Goal: Task Accomplishment & Management: Manage account settings

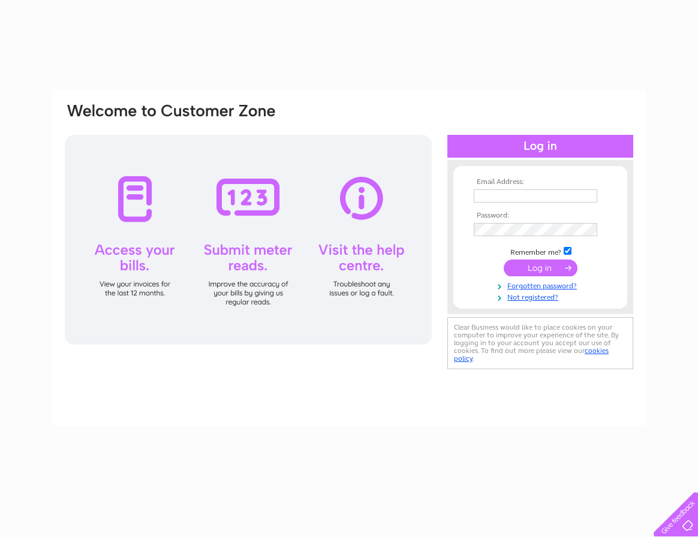
type input "dave@norfolksealarder.plus.com"
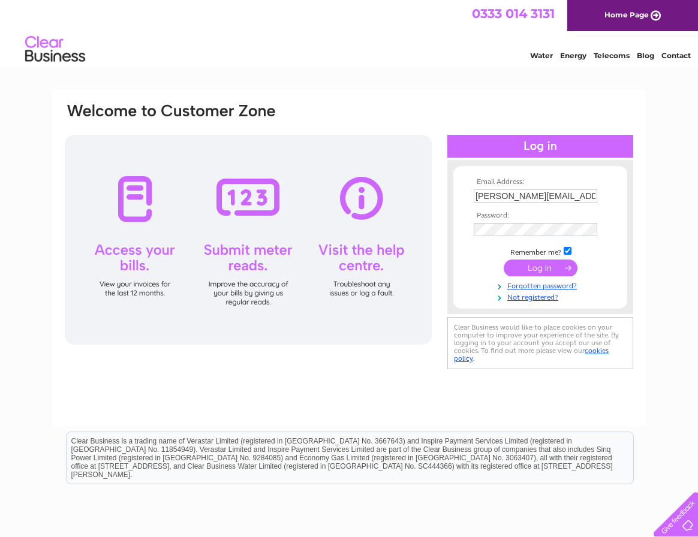
click at [543, 270] on input "submit" at bounding box center [541, 268] width 74 height 17
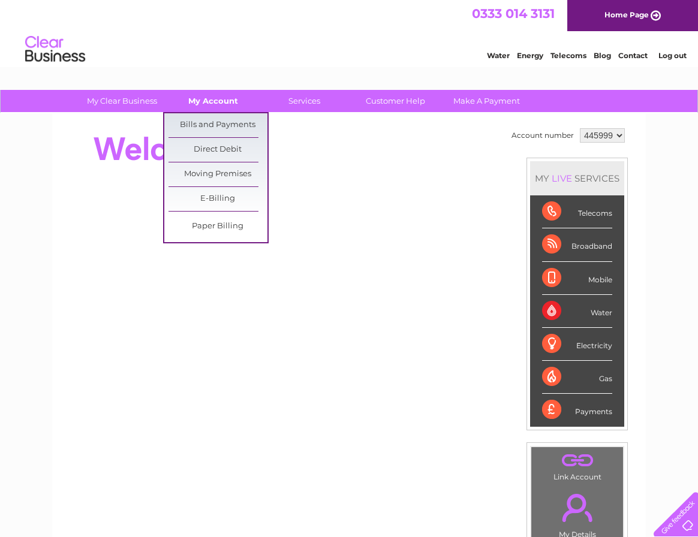
click at [212, 100] on link "My Account" at bounding box center [213, 101] width 99 height 22
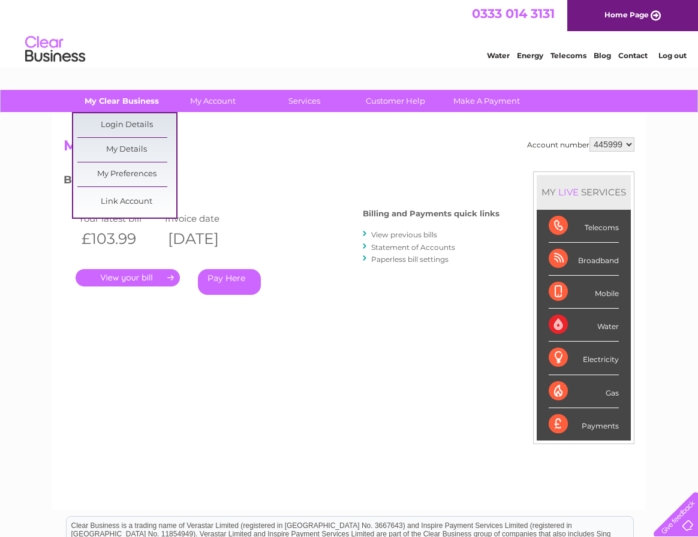
click at [120, 100] on link "My Clear Business" at bounding box center [122, 101] width 99 height 22
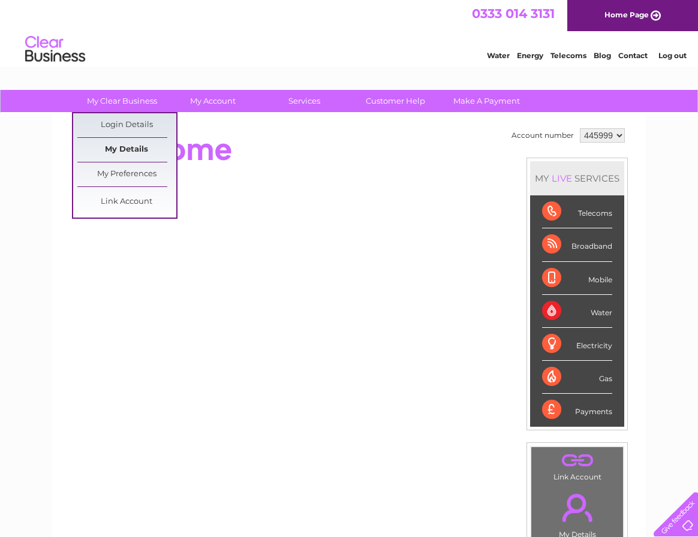
click at [130, 149] on link "My Details" at bounding box center [126, 150] width 99 height 24
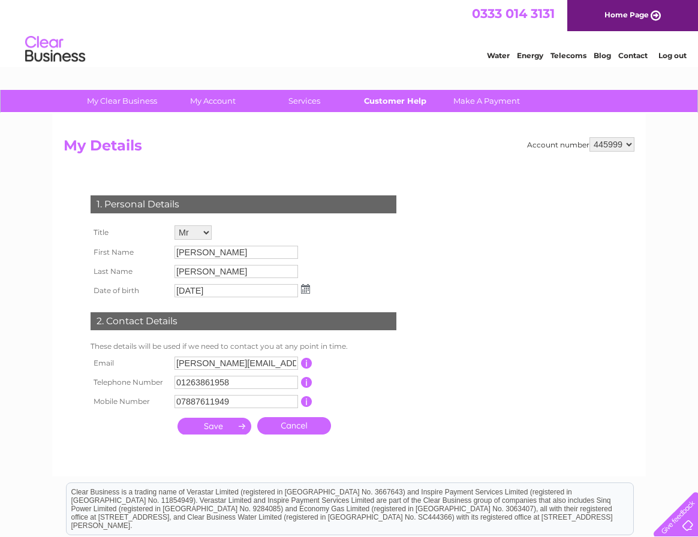
click at [405, 104] on link "Customer Help" at bounding box center [395, 101] width 99 height 22
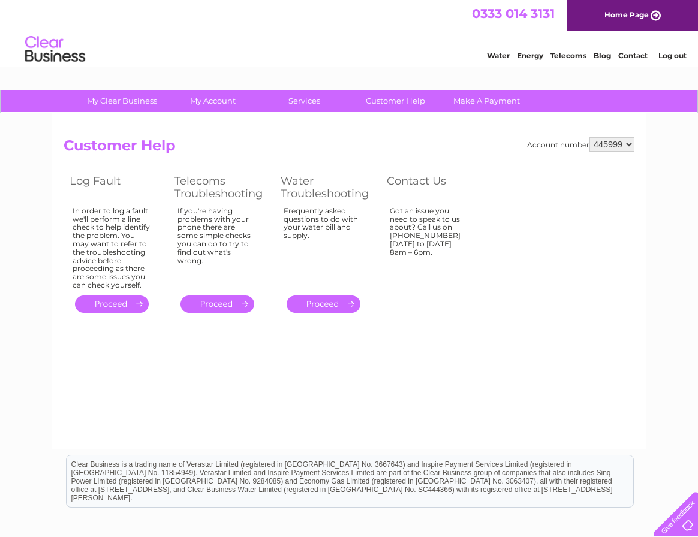
click at [609, 147] on select "445999" at bounding box center [611, 144] width 45 height 14
click at [589, 137] on select "445999" at bounding box center [611, 144] width 45 height 14
click at [395, 97] on link "Customer Help" at bounding box center [395, 101] width 99 height 22
click at [638, 58] on link "Contact" at bounding box center [632, 55] width 29 height 9
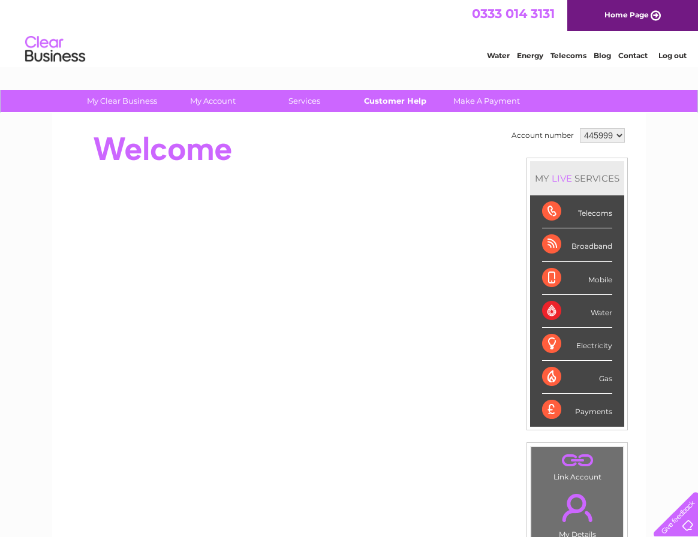
click at [403, 106] on link "Customer Help" at bounding box center [395, 101] width 99 height 22
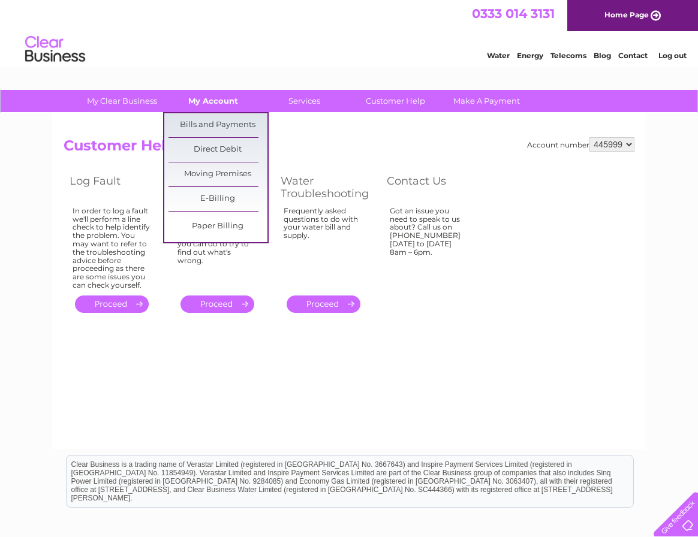
click at [207, 100] on link "My Account" at bounding box center [213, 101] width 99 height 22
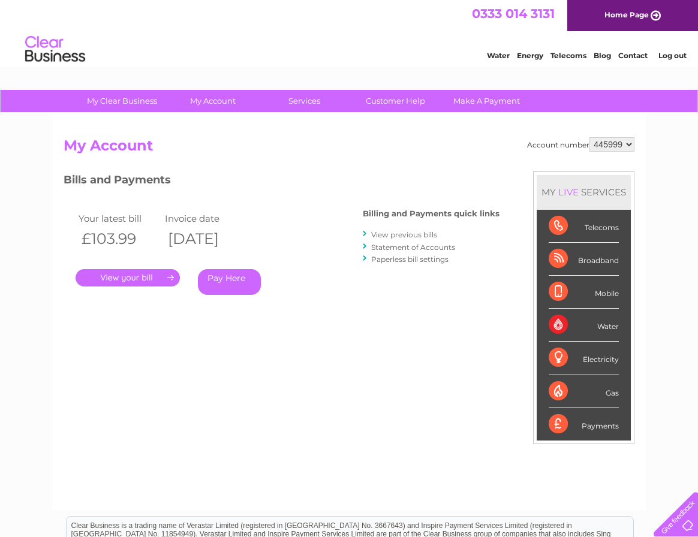
click at [140, 272] on link "." at bounding box center [128, 277] width 104 height 17
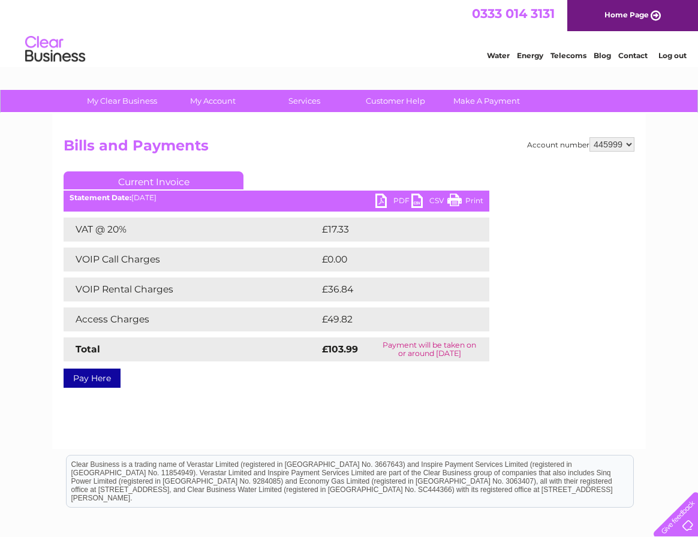
click at [394, 203] on link "PDF" at bounding box center [393, 202] width 36 height 17
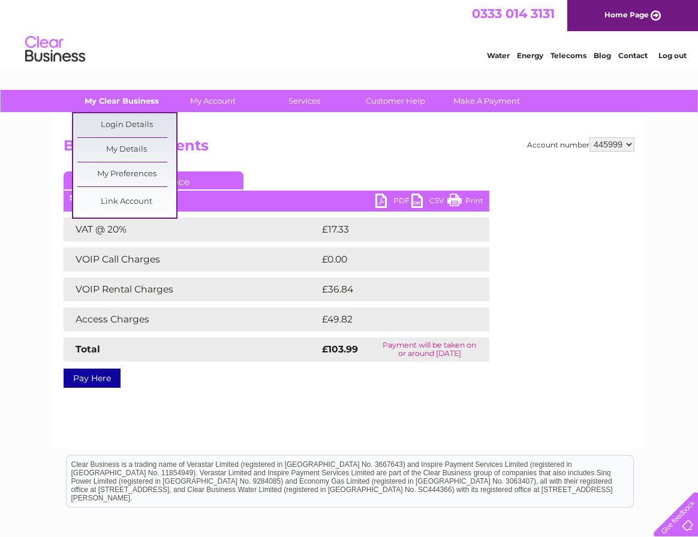
click at [121, 97] on link "My Clear Business" at bounding box center [122, 101] width 99 height 22
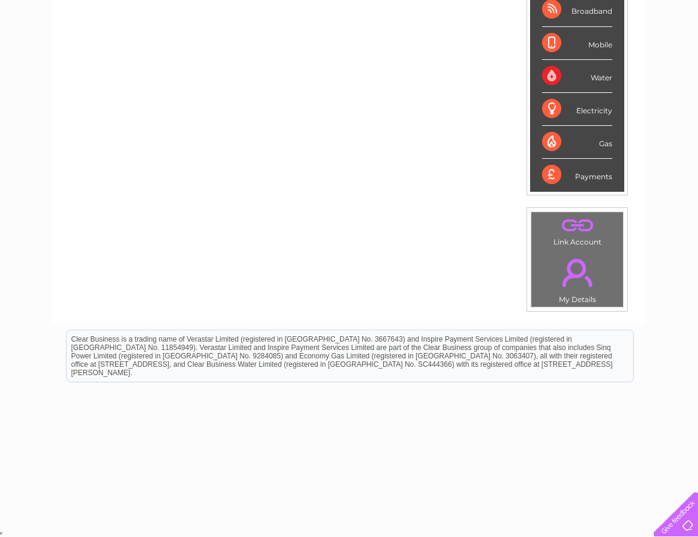
scroll to position [236, 0]
click at [565, 273] on link "." at bounding box center [577, 272] width 86 height 42
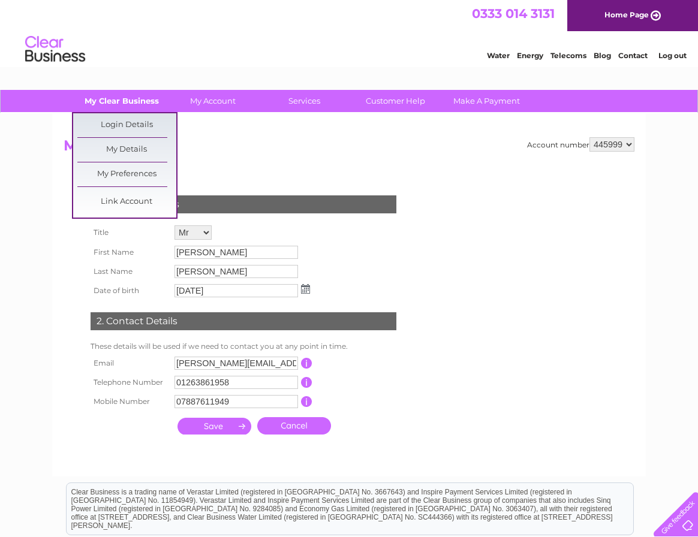
click at [117, 98] on link "My Clear Business" at bounding box center [122, 101] width 99 height 22
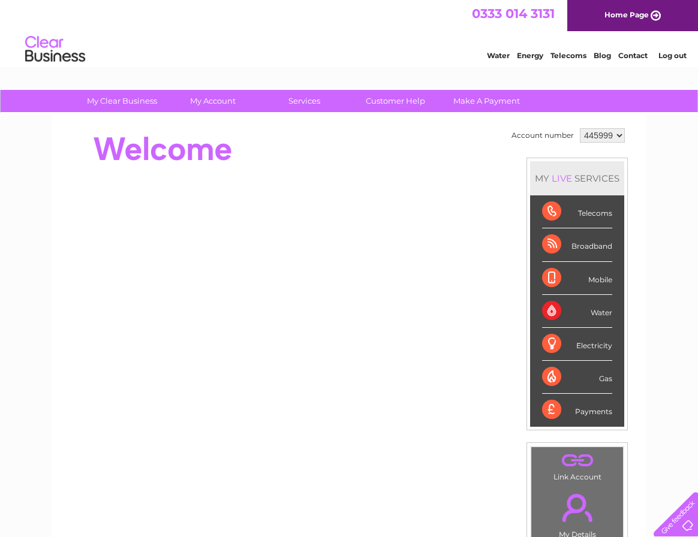
click at [125, 58] on div "Water Energy Telecoms Blog Contact Log out" at bounding box center [349, 50] width 698 height 39
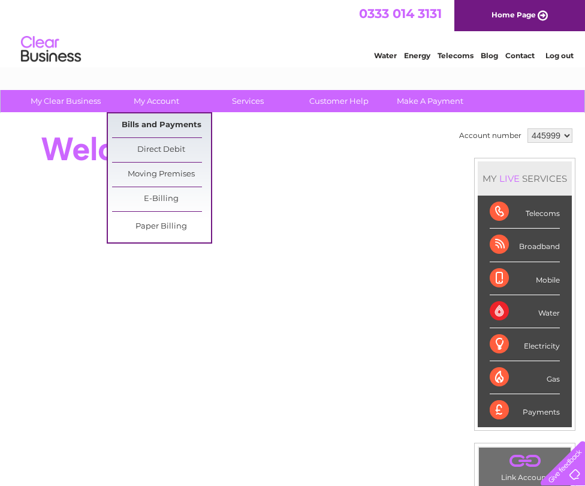
click at [173, 121] on link "Bills and Payments" at bounding box center [161, 125] width 99 height 24
click at [156, 122] on link "Bills and Payments" at bounding box center [161, 125] width 99 height 24
click at [158, 122] on link "Bills and Payments" at bounding box center [161, 125] width 99 height 24
